Goal: Transaction & Acquisition: Download file/media

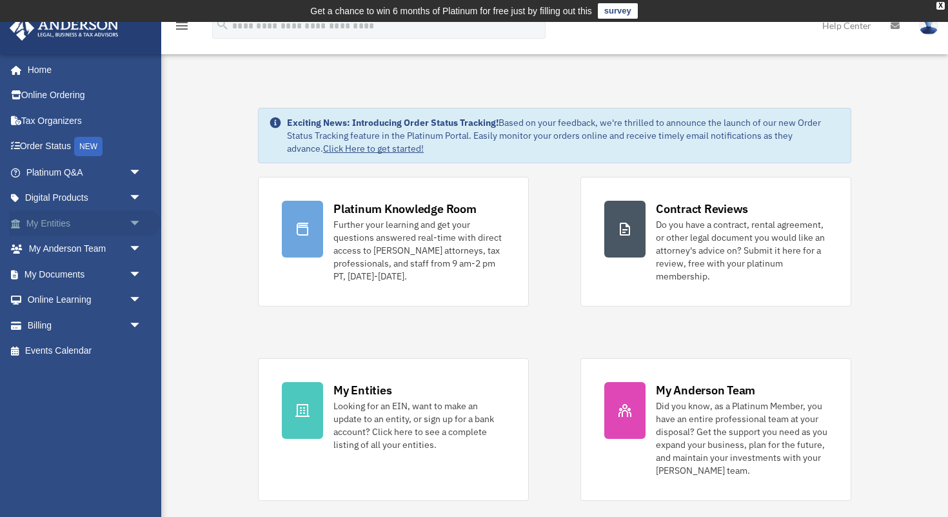
click at [62, 221] on link "My Entities arrow_drop_down" at bounding box center [85, 223] width 152 height 26
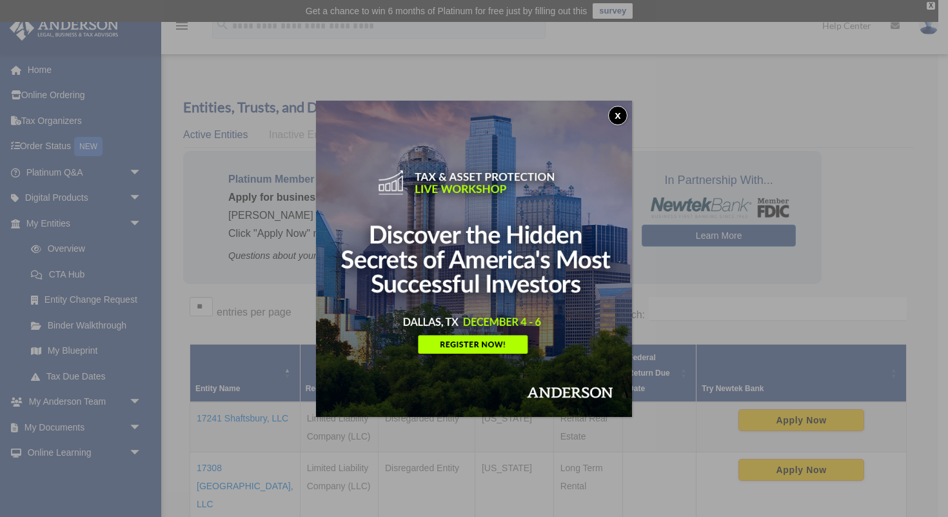
click at [620, 116] on button "x" at bounding box center [617, 115] width 19 height 19
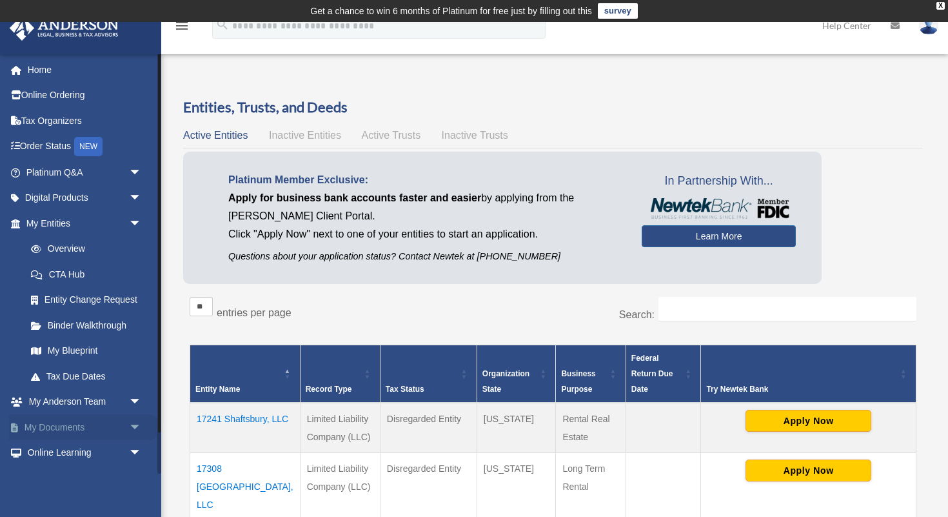
click at [70, 426] on link "My Documents arrow_drop_down" at bounding box center [85, 427] width 152 height 26
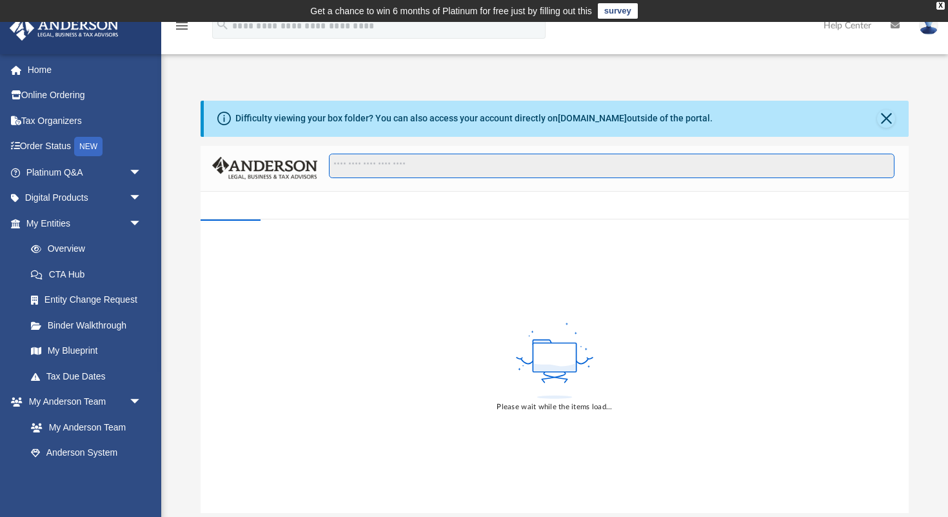
click at [359, 166] on input "Search files and folders" at bounding box center [612, 166] width 566 height 25
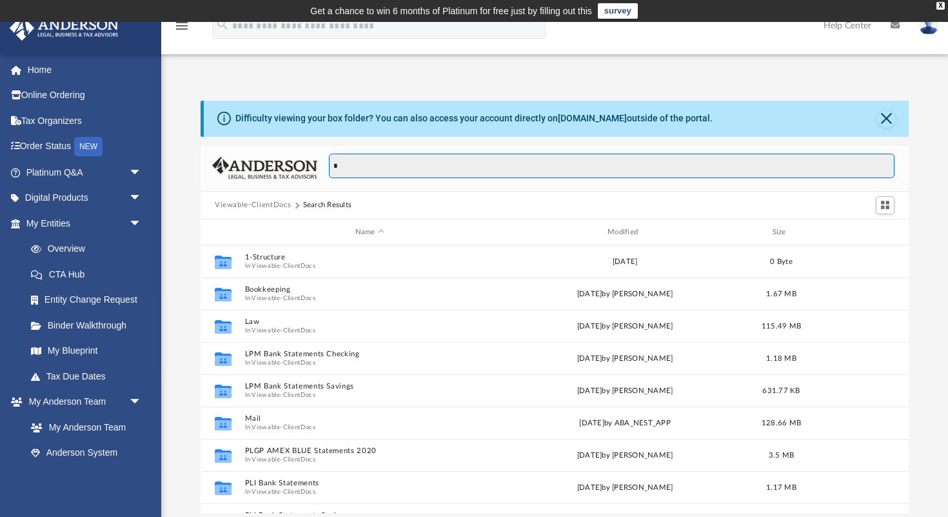
scroll to position [293, 708]
type input "**********"
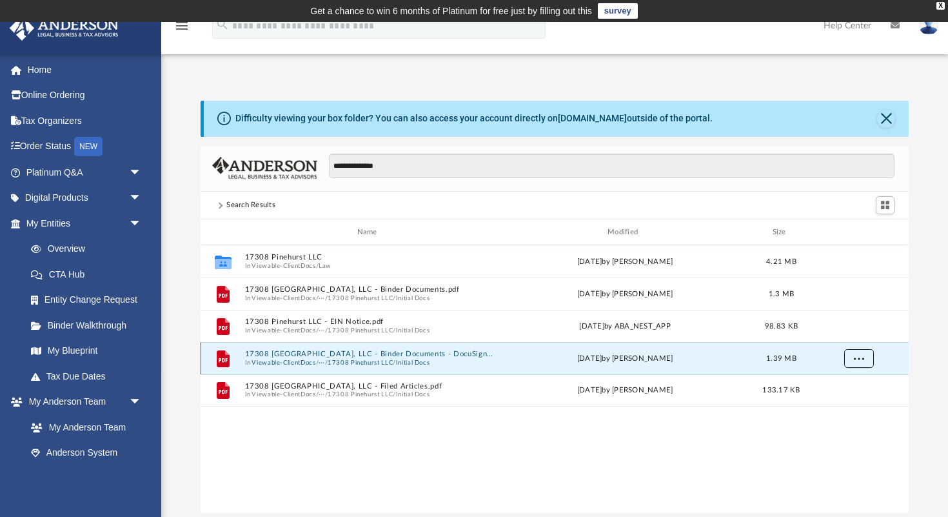
click at [854, 361] on span "More options" at bounding box center [859, 358] width 10 height 7
click at [846, 407] on li "Download" at bounding box center [846, 405] width 37 height 14
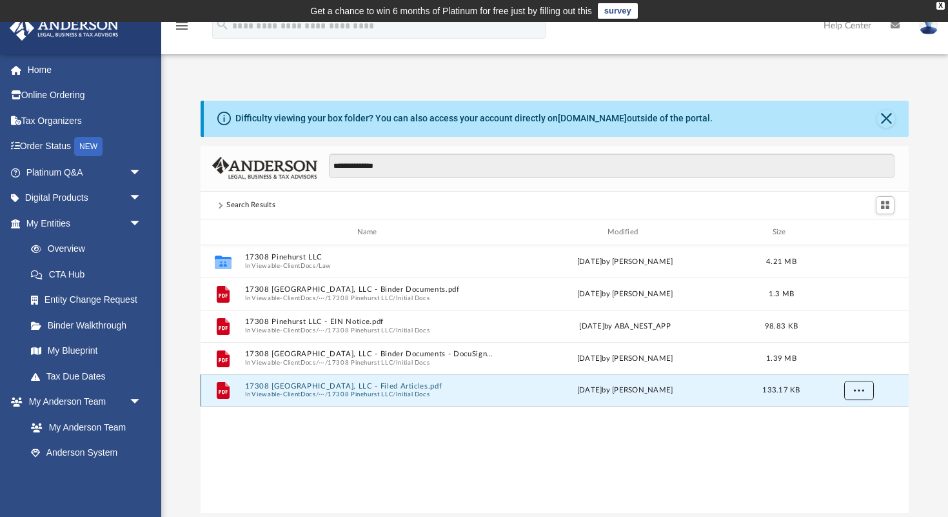
click at [856, 391] on span "More options" at bounding box center [859, 389] width 10 height 7
click at [849, 437] on li "Download" at bounding box center [846, 437] width 37 height 14
click at [663, 85] on div "**********" at bounding box center [554, 293] width 787 height 439
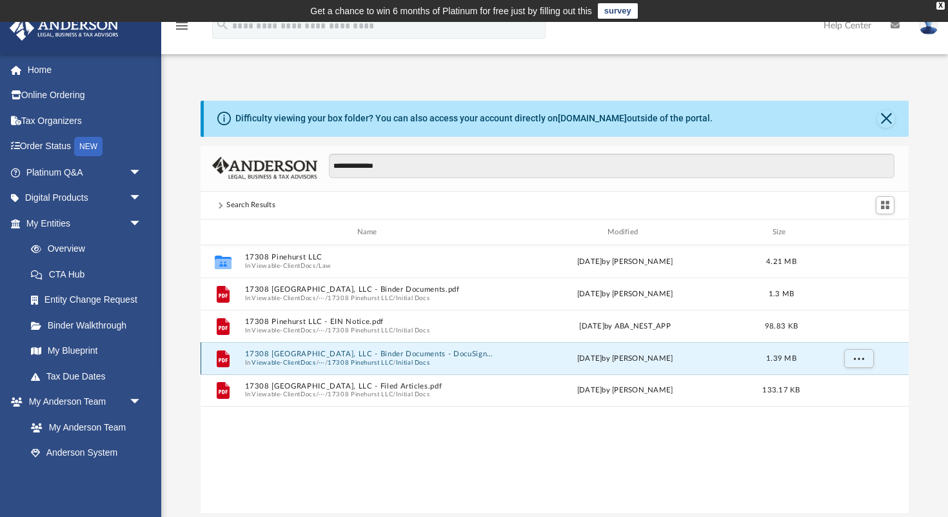
click at [304, 356] on button "17308 [GEOGRAPHIC_DATA], LLC - Binder Documents - DocuSigned.pdf" at bounding box center [370, 354] width 250 height 8
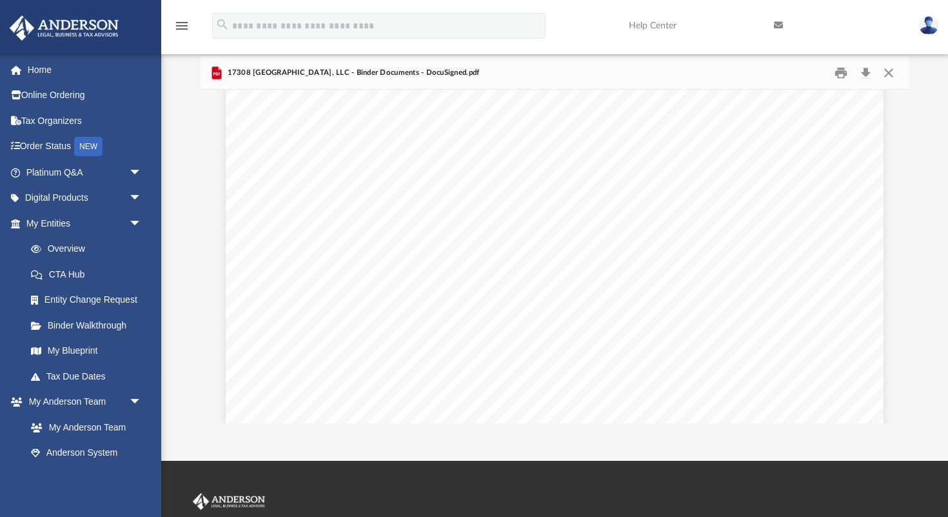
scroll to position [7496, 0]
